Goal: Task Accomplishment & Management: Manage account settings

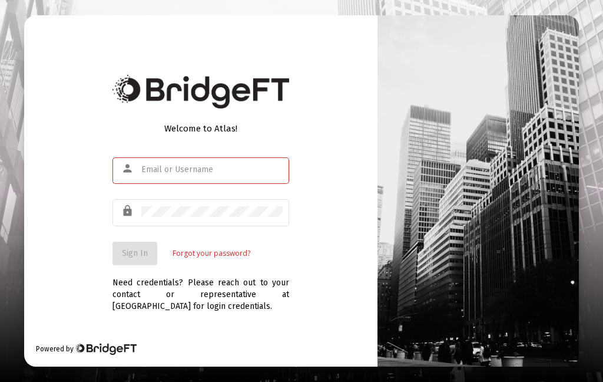
click at [196, 174] on input "text" at bounding box center [211, 169] width 141 height 9
click at [228, 174] on input "text" at bounding box center [211, 169] width 141 height 9
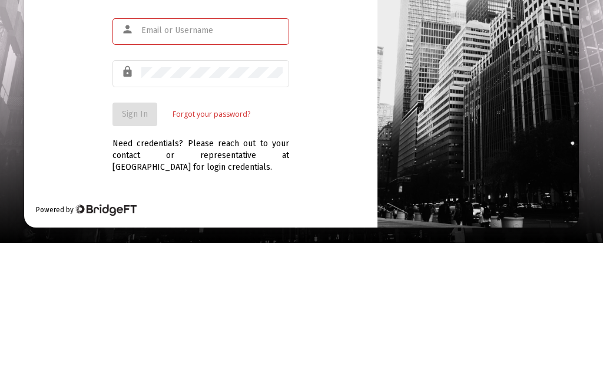
type input "[EMAIL_ADDRESS][DOMAIN_NAME]"
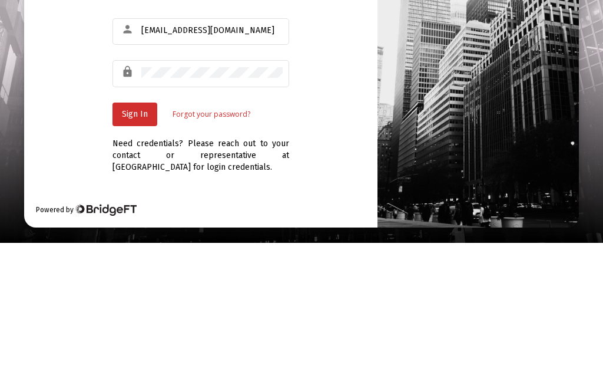
scroll to position [47, 0]
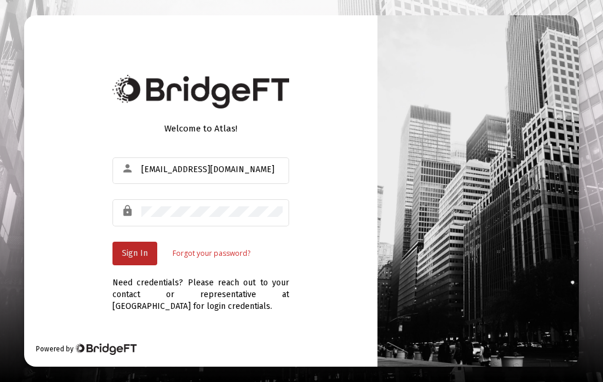
click at [145, 242] on button "Sign In" at bounding box center [135, 254] width 45 height 24
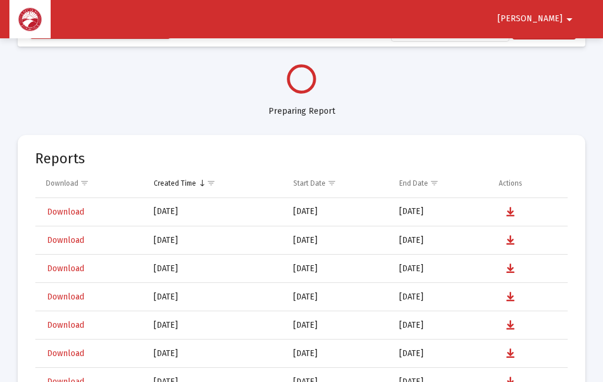
select select "View all"
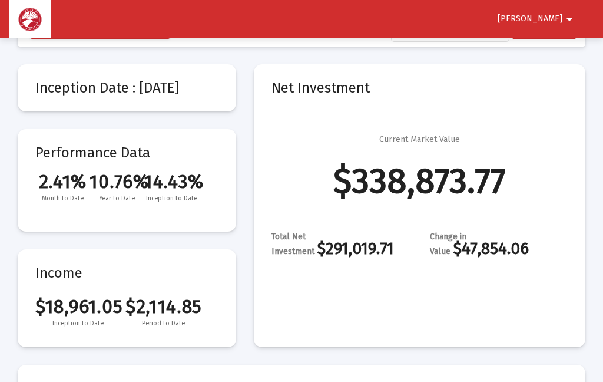
click at [559, 21] on span "Richard" at bounding box center [530, 19] width 65 height 10
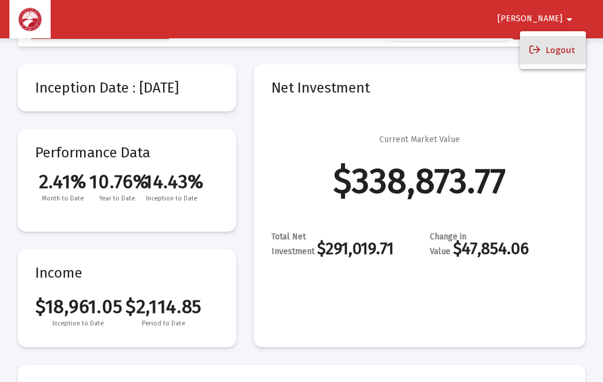
click at [566, 52] on button "Logout" at bounding box center [553, 50] width 66 height 28
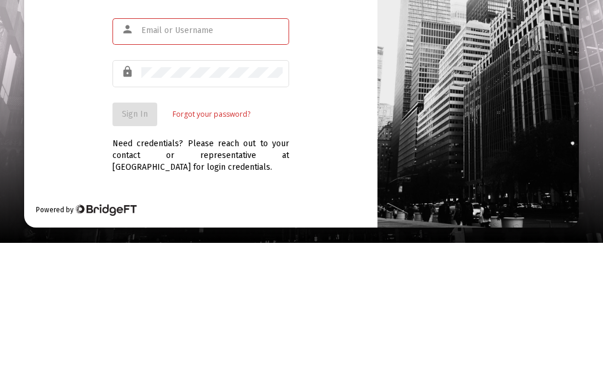
type input "[EMAIL_ADDRESS][DOMAIN_NAME]"
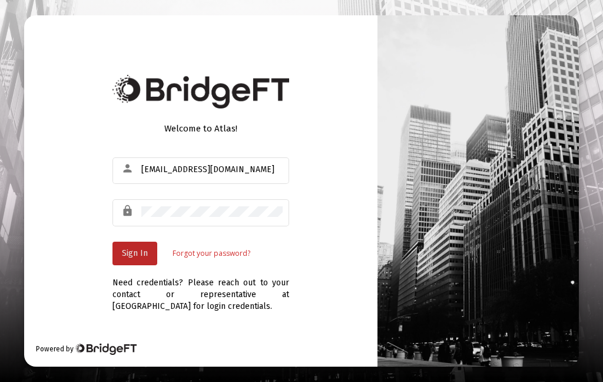
click at [146, 248] on span "Sign In" at bounding box center [135, 253] width 26 height 10
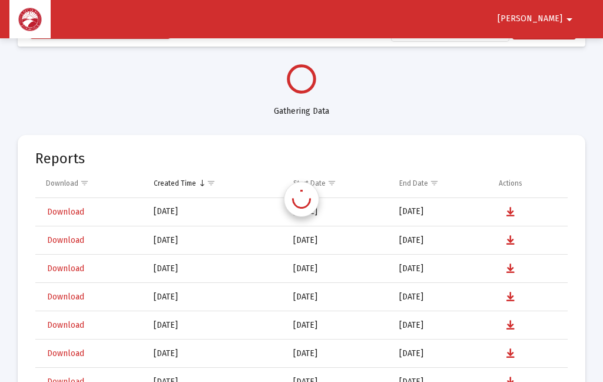
select select "View all"
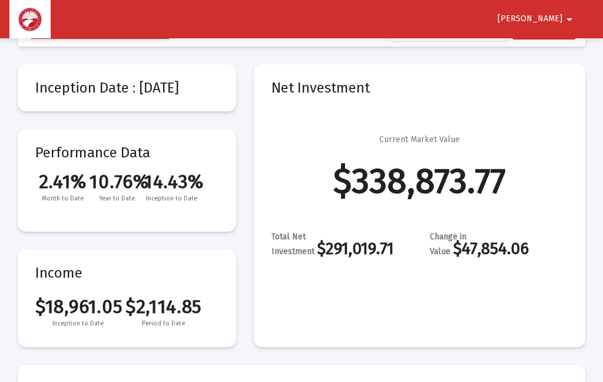
click at [559, 27] on button "[PERSON_NAME]" at bounding box center [537, 19] width 107 height 24
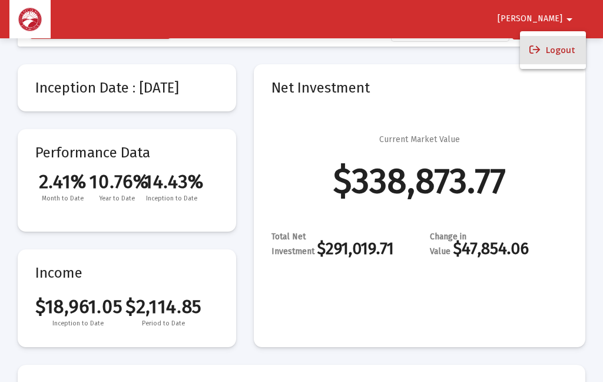
click at [562, 57] on button "Logout" at bounding box center [553, 50] width 66 height 28
